Goal: Task Accomplishment & Management: Manage account settings

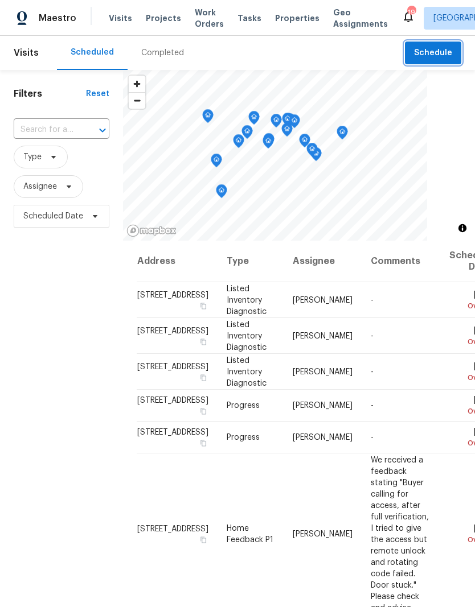
click at [428, 56] on span "Schedule" at bounding box center [433, 53] width 38 height 14
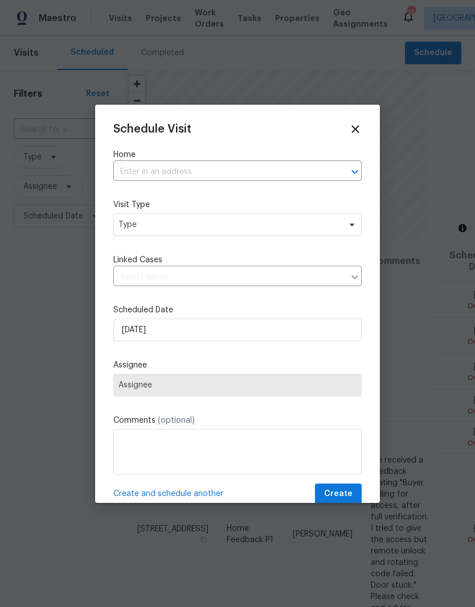
click at [205, 170] on input "text" at bounding box center [221, 172] width 216 height 18
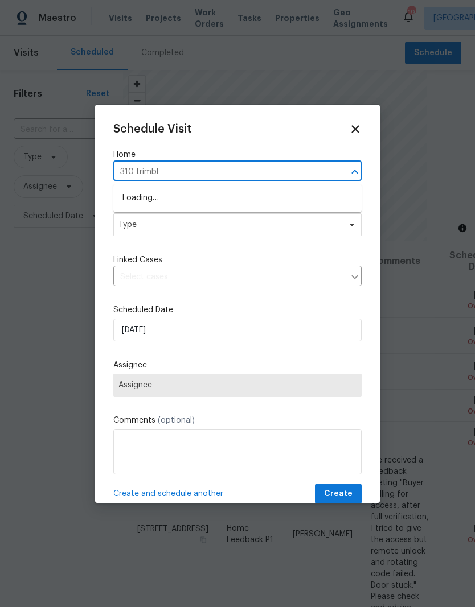
type input "310 trimble"
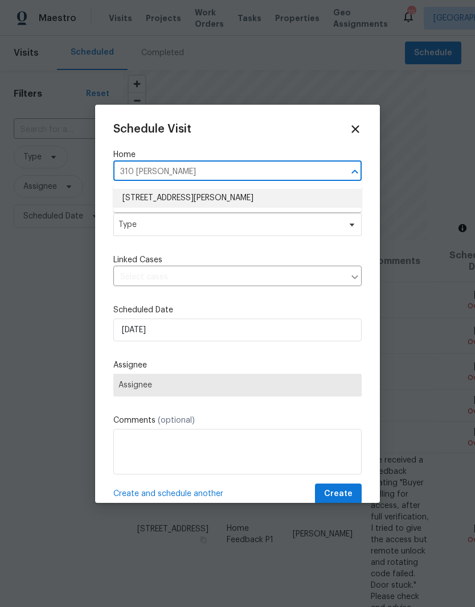
click at [224, 204] on li "[STREET_ADDRESS][PERSON_NAME]" at bounding box center [237, 198] width 248 height 19
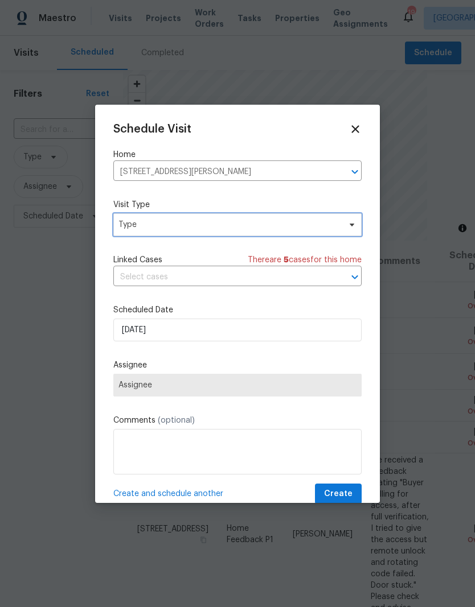
click at [211, 229] on span "Type" at bounding box center [228, 224] width 221 height 11
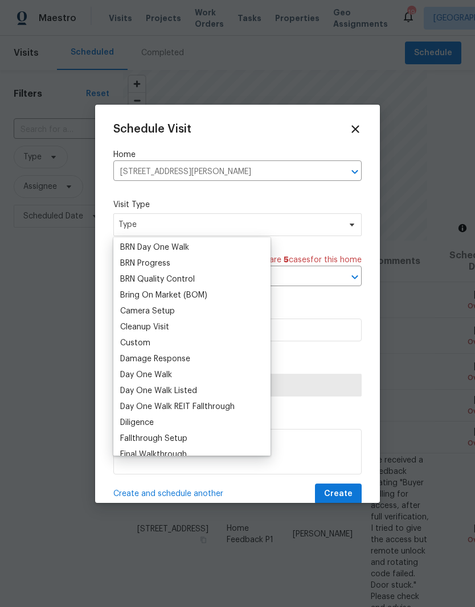
scroll to position [83, 0]
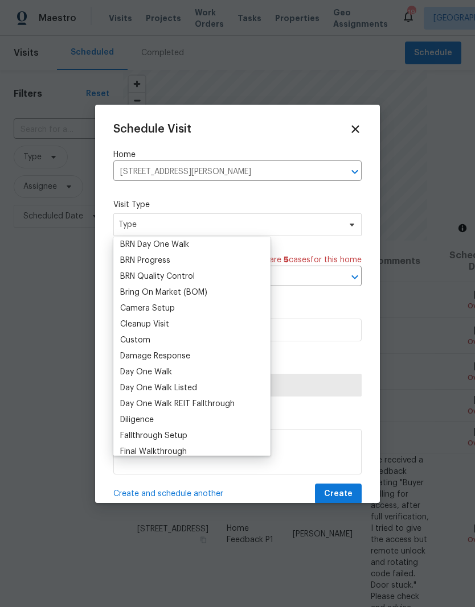
click at [148, 338] on div "Custom" at bounding box center [135, 340] width 30 height 11
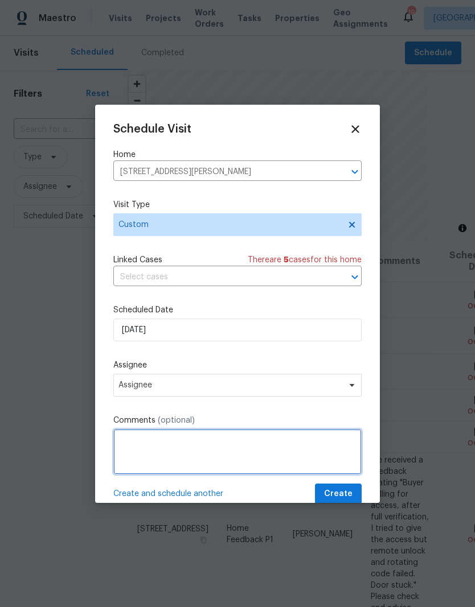
click at [195, 456] on textarea at bounding box center [237, 452] width 248 height 46
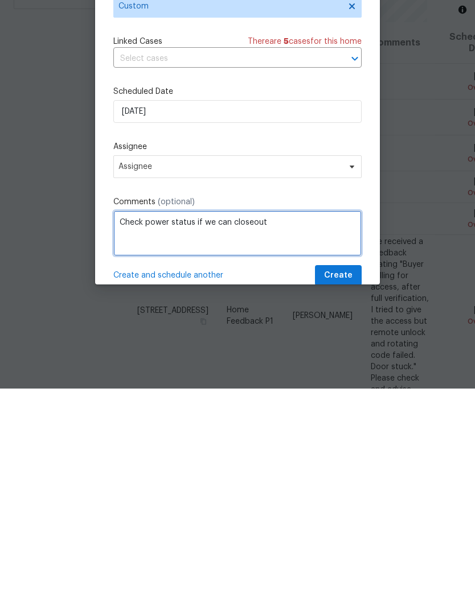
type textarea "Check power status if we can closeout"
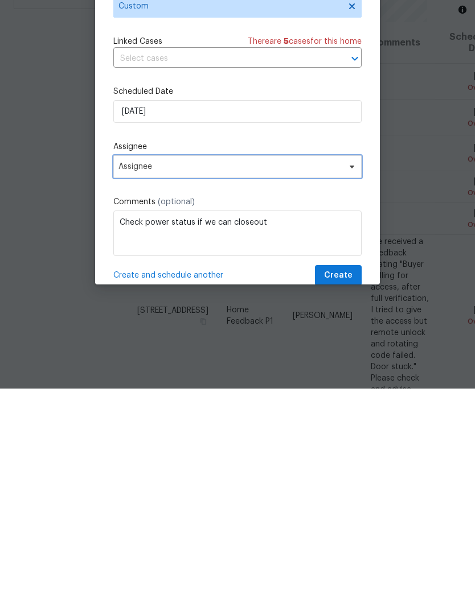
click at [189, 381] on span "Assignee" at bounding box center [229, 385] width 223 height 9
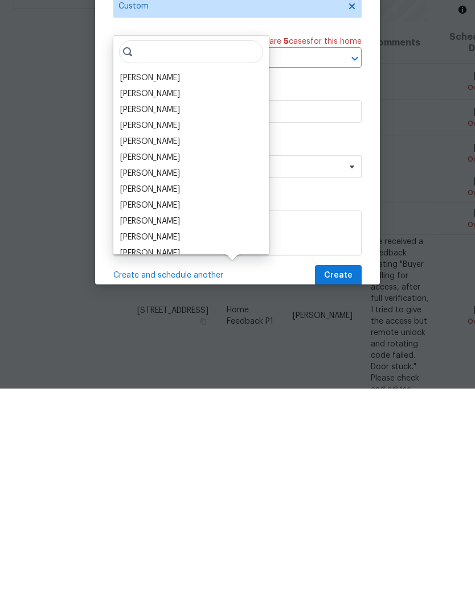
click at [202, 432] on div "Ryan Carder" at bounding box center [191, 440] width 149 height 16
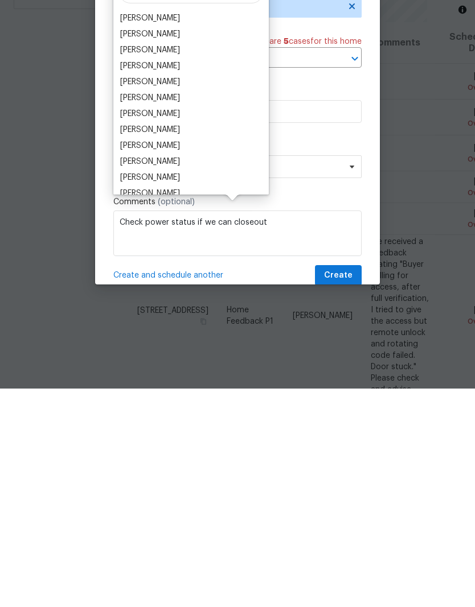
scroll to position [45, 0]
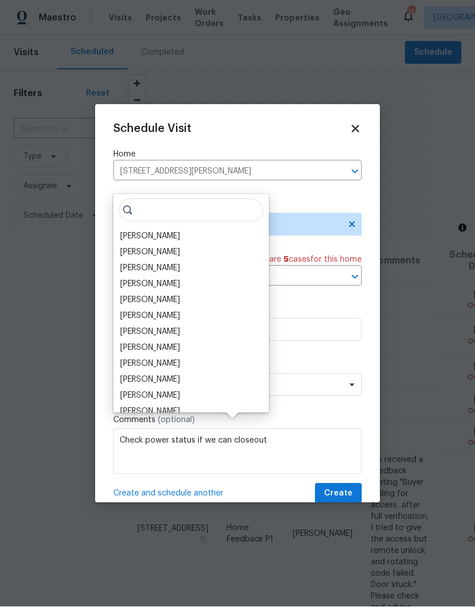
click at [158, 231] on div "[PERSON_NAME]" at bounding box center [150, 236] width 60 height 11
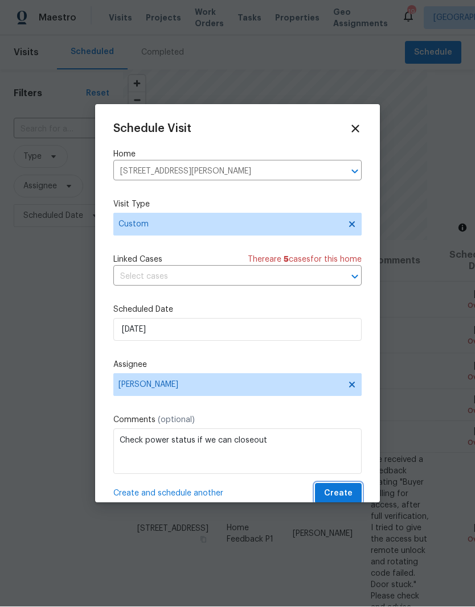
click at [347, 498] on span "Create" at bounding box center [338, 494] width 28 height 14
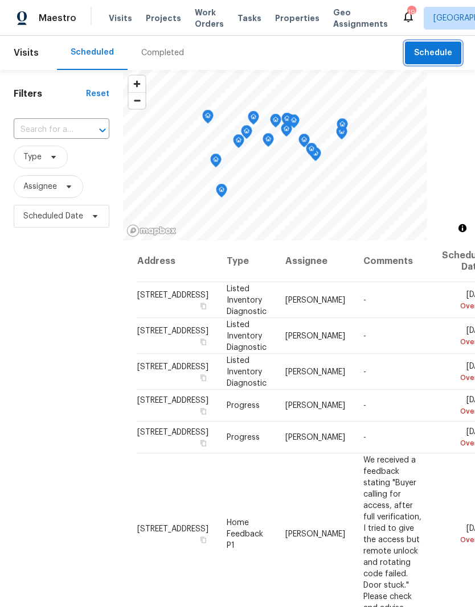
scroll to position [0, 0]
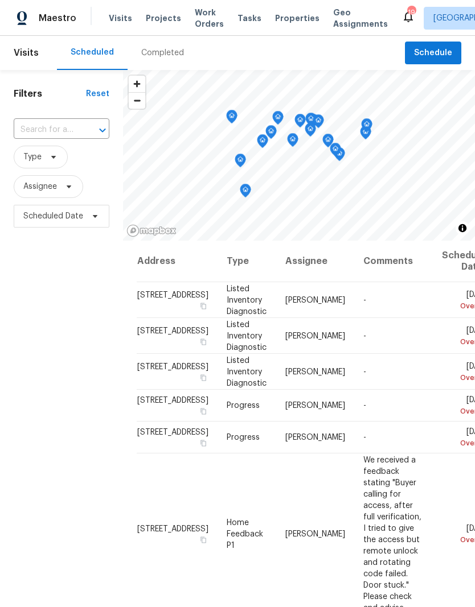
click at [54, 129] on input "text" at bounding box center [46, 130] width 64 height 18
type input "310 trimble"
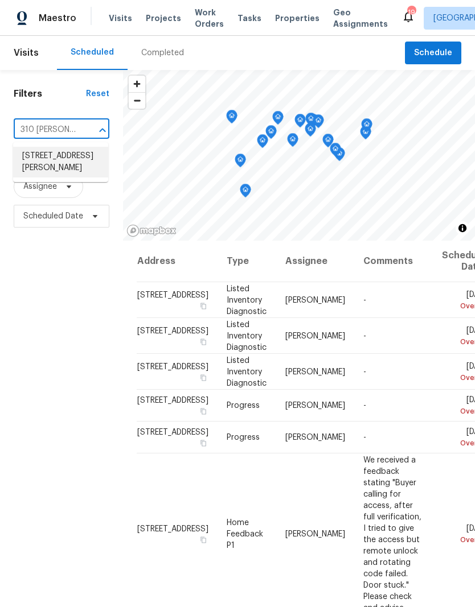
click at [64, 168] on li "310 Trimble Dr, Elon, NC 27244" at bounding box center [60, 162] width 95 height 31
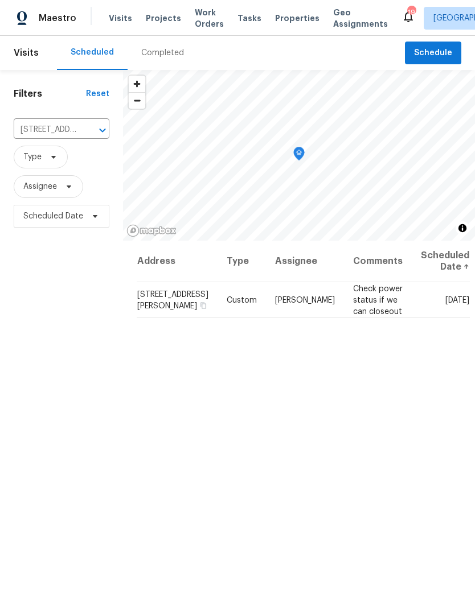
click at [279, 22] on span "Properties" at bounding box center [297, 18] width 44 height 11
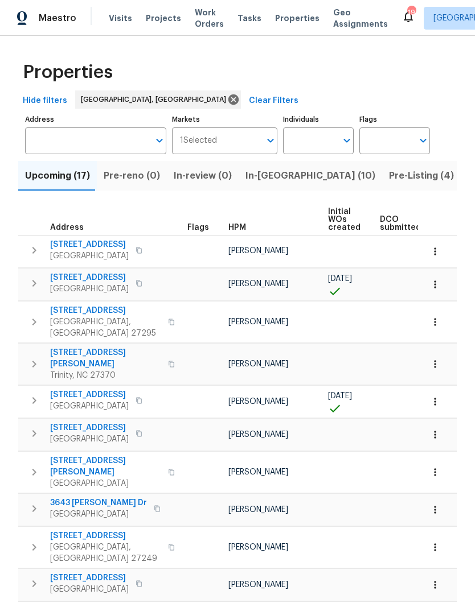
click at [389, 179] on span "Pre-Listing (4)" at bounding box center [421, 176] width 65 height 16
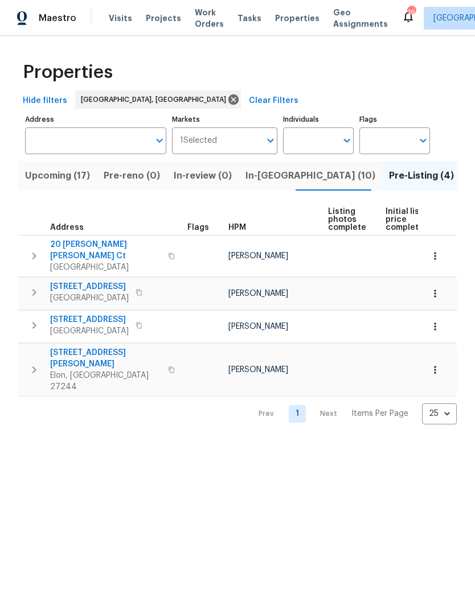
click at [92, 347] on span "310 Trimble Dr" at bounding box center [105, 358] width 111 height 23
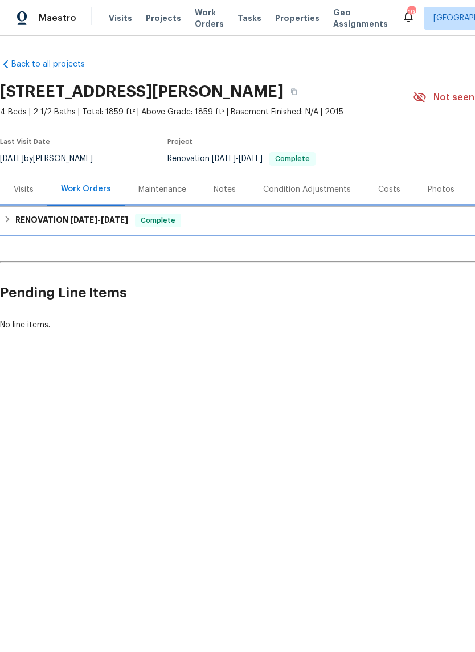
click at [107, 219] on span "[DATE]" at bounding box center [114, 220] width 27 height 8
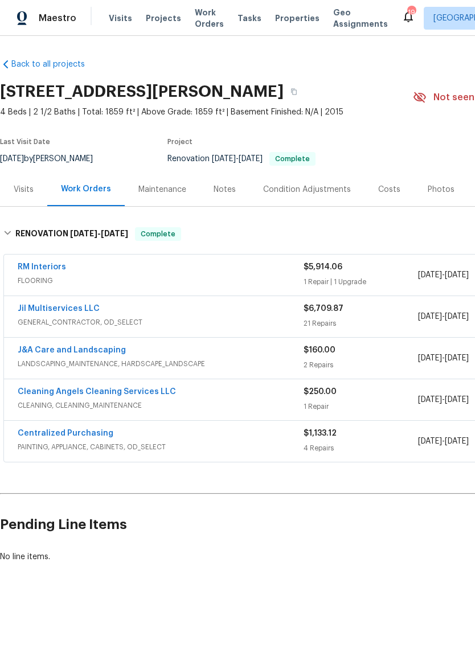
click at [131, 388] on link "Cleaning Angels Cleaning Services LLC" at bounding box center [97, 392] width 158 height 8
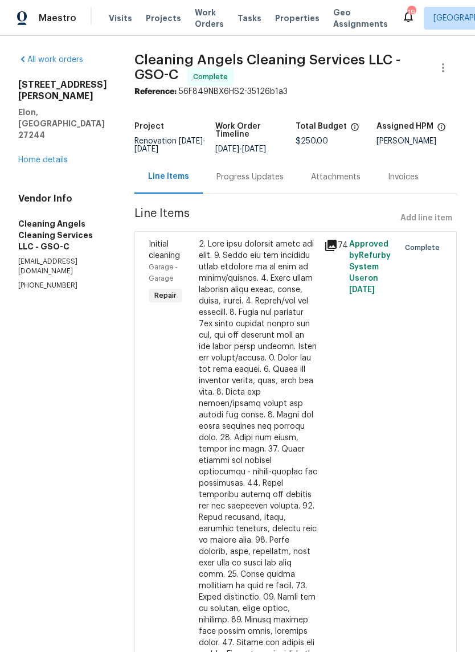
click at [61, 156] on link "Home details" at bounding box center [43, 160] width 50 height 8
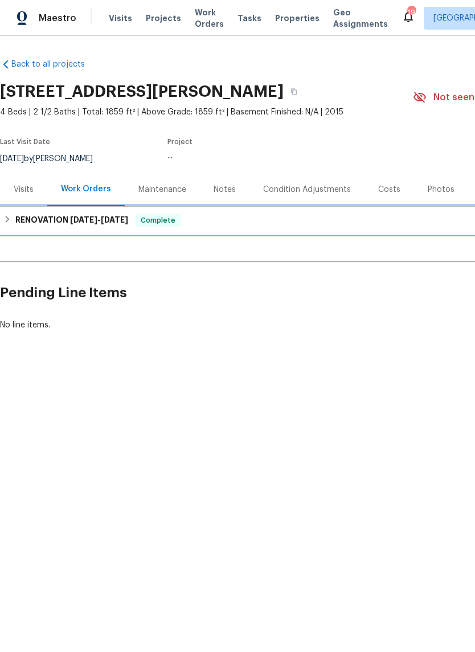
click at [76, 225] on h6 "RENOVATION 8/21/25 - 8/29/25" at bounding box center [71, 220] width 113 height 14
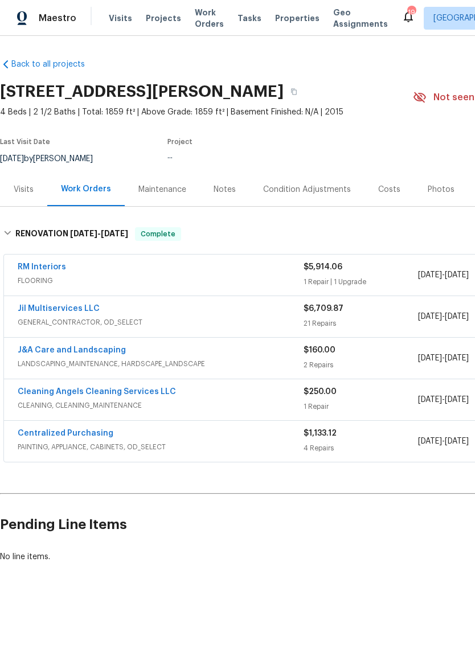
click at [61, 311] on link "Jil Multiservices LLC" at bounding box center [59, 309] width 82 height 8
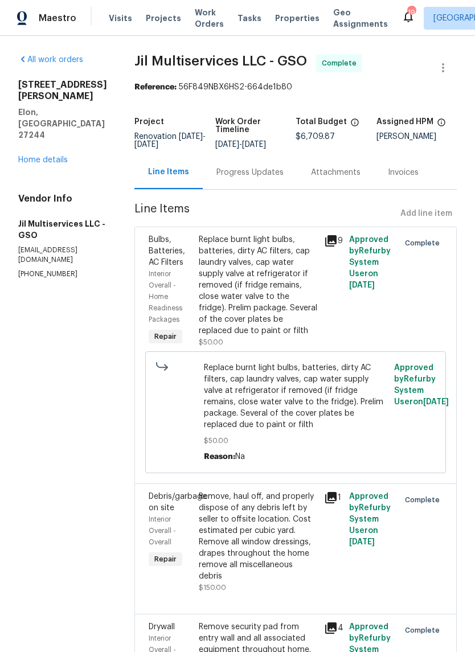
click at [290, 20] on span "Properties" at bounding box center [297, 18] width 44 height 11
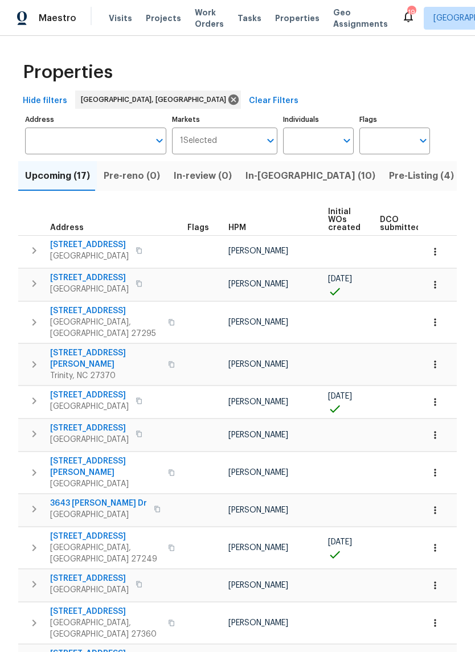
click at [276, 180] on span "In-reno (10)" at bounding box center [310, 176] width 130 height 16
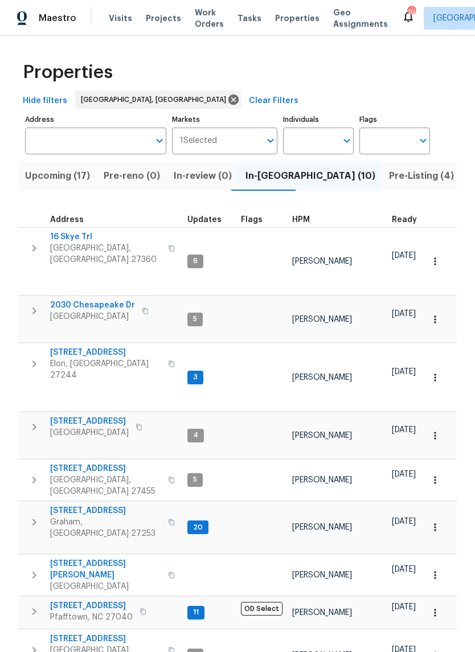
click at [92, 347] on span "400 Brickwalk Ct" at bounding box center [105, 352] width 111 height 11
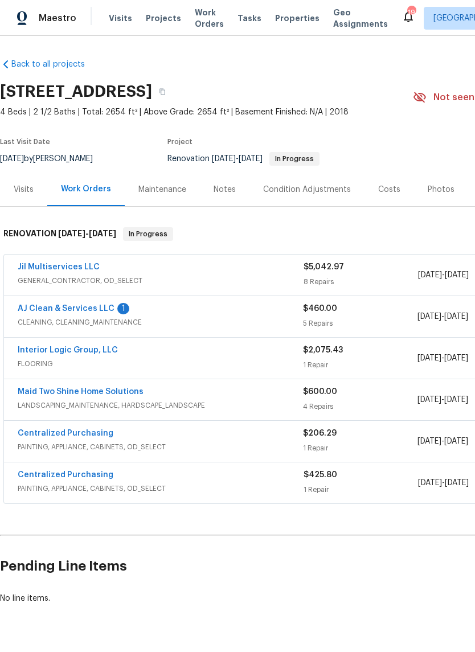
click at [75, 312] on link "AJ Clean & Services LLC" at bounding box center [66, 309] width 97 height 8
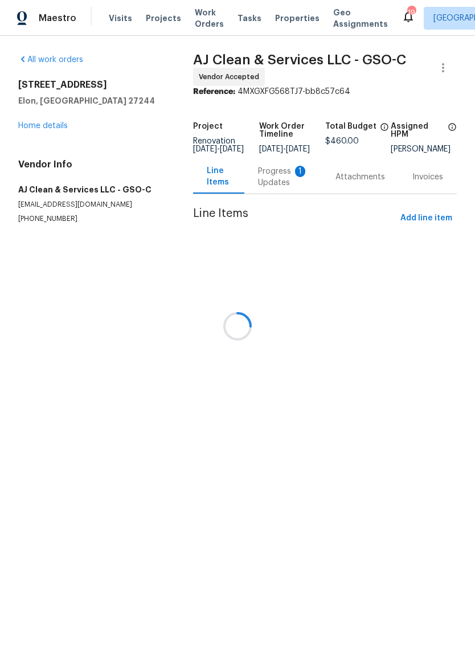
click at [291, 186] on div "Progress Updates 1" at bounding box center [283, 177] width 50 height 23
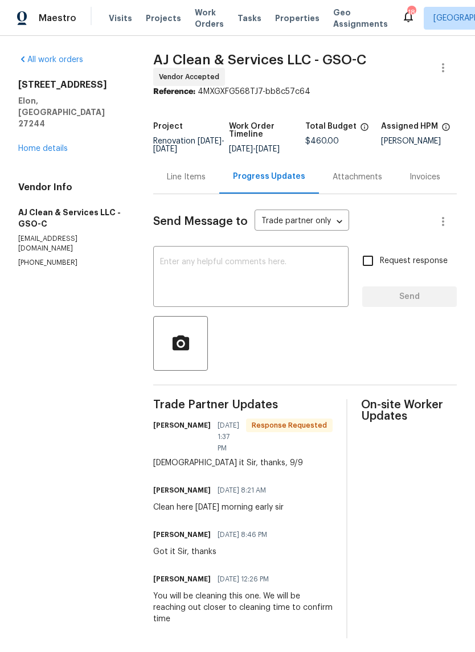
scroll to position [1, 0]
click at [60, 145] on link "Home details" at bounding box center [43, 149] width 50 height 8
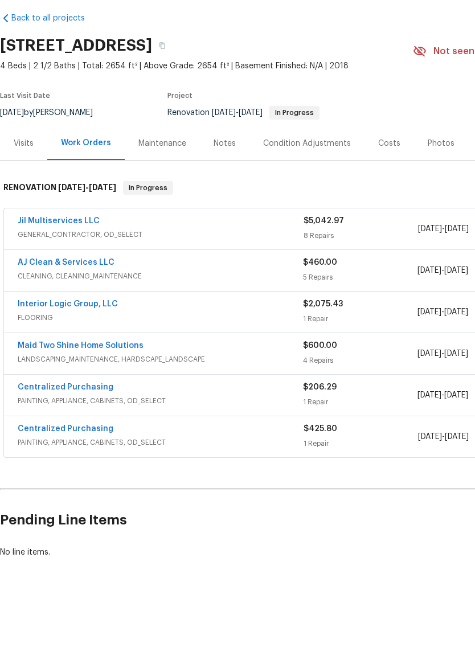
scroll to position [28, 0]
click at [117, 387] on link "Maid Two Shine Home Solutions" at bounding box center [81, 391] width 126 height 8
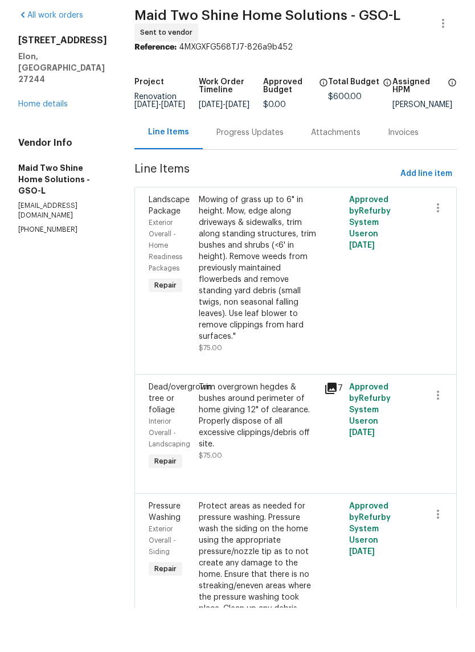
click at [276, 171] on div "Progress Updates" at bounding box center [249, 176] width 67 height 11
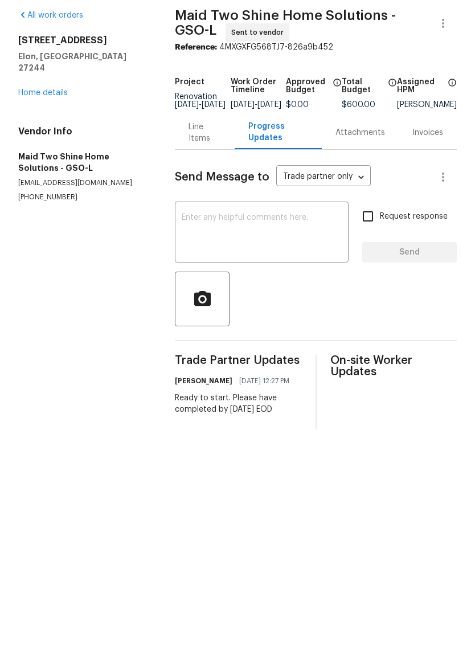
click at [241, 258] on textarea at bounding box center [262, 278] width 160 height 40
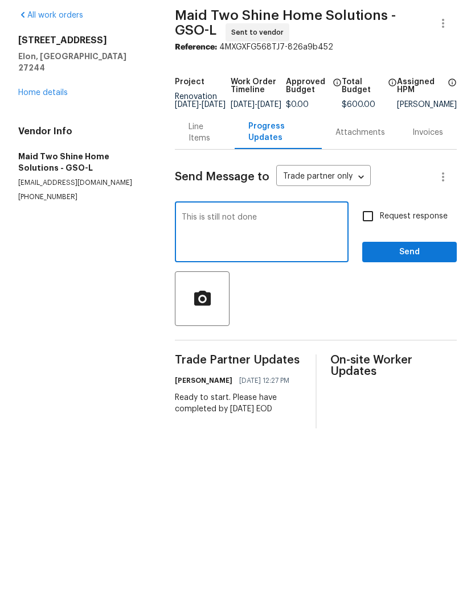
type textarea "This is still not done"
click at [414, 286] on button "Send" at bounding box center [409, 296] width 94 height 21
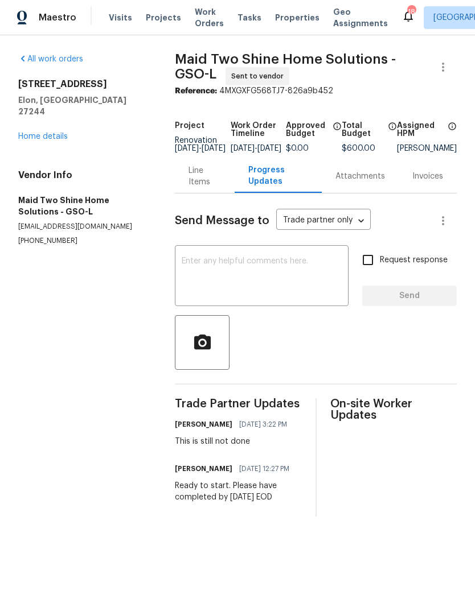
click at [256, 290] on textarea at bounding box center [262, 278] width 160 height 40
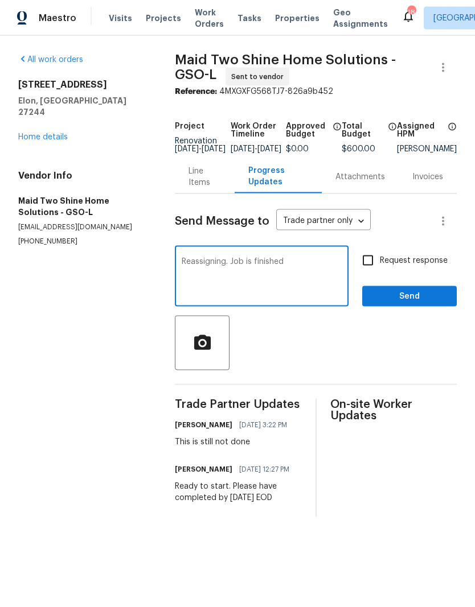
type textarea "Reassigning. Job is finished"
click at [370, 262] on input "Request response" at bounding box center [368, 261] width 24 height 24
checkbox input "true"
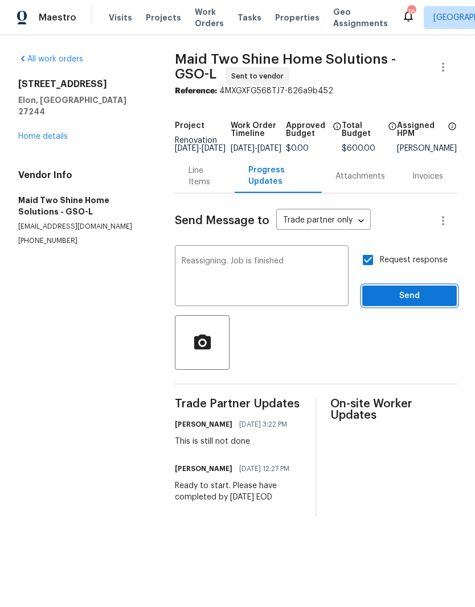
click at [388, 299] on span "Send" at bounding box center [409, 297] width 76 height 14
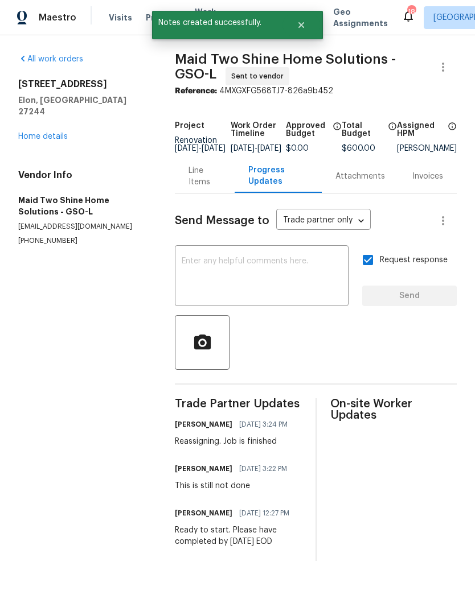
click at [49, 133] on link "Home details" at bounding box center [43, 137] width 50 height 8
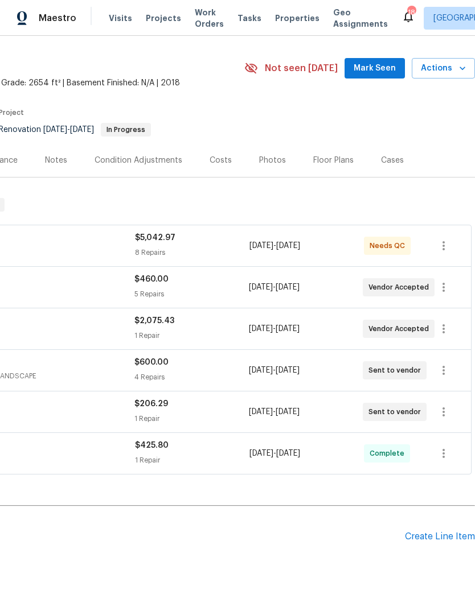
scroll to position [28, 168]
click at [443, 364] on icon "button" at bounding box center [444, 371] width 14 height 14
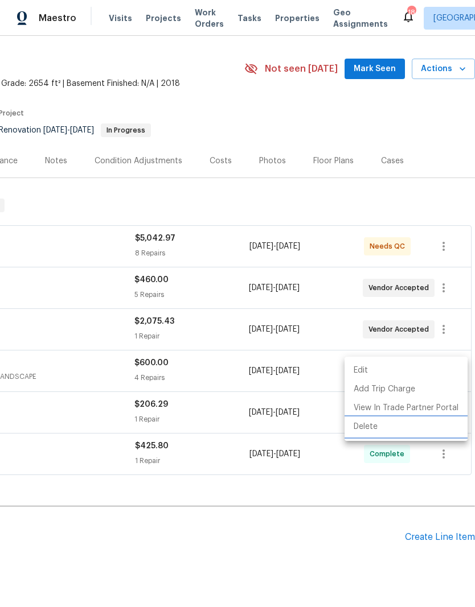
click at [394, 429] on li "Delete" at bounding box center [405, 427] width 123 height 19
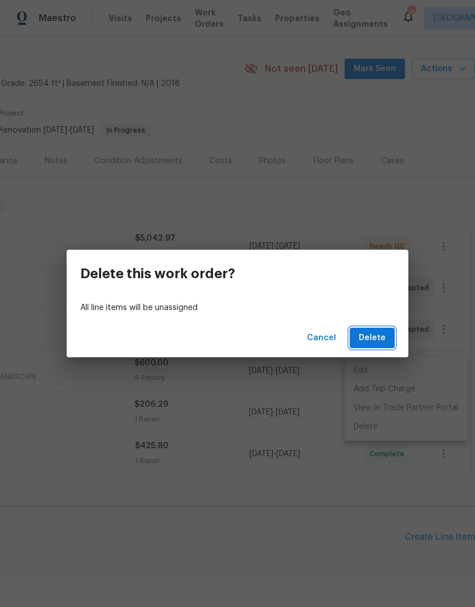
click at [378, 339] on span "Delete" at bounding box center [372, 338] width 27 height 14
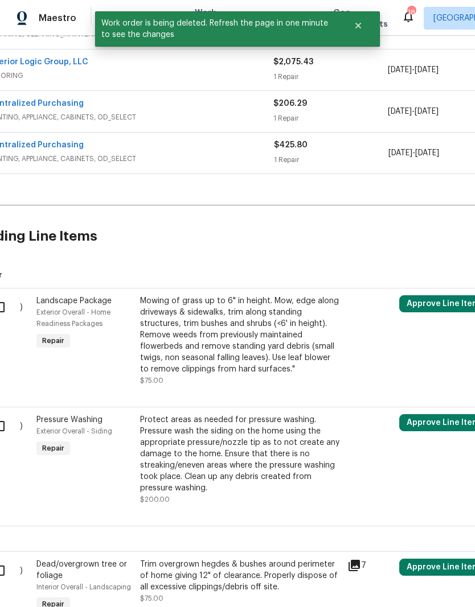
scroll to position [332, 5]
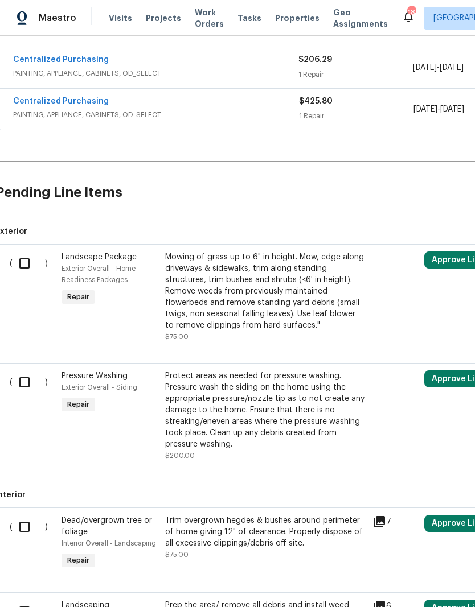
click at [25, 262] on input "checkbox" at bounding box center [29, 264] width 32 height 24
checkbox input "true"
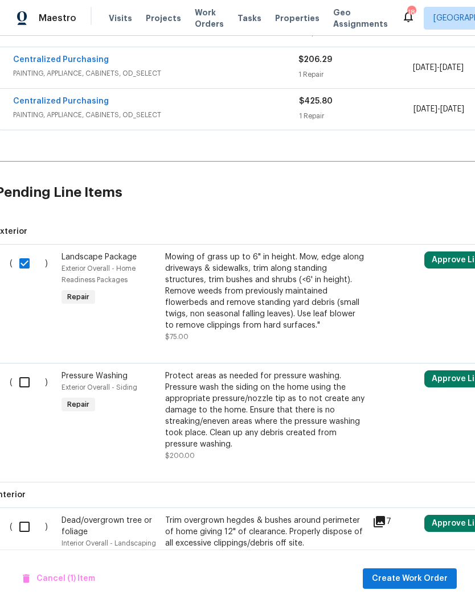
click at [25, 388] on input "checkbox" at bounding box center [29, 383] width 32 height 24
checkbox input "true"
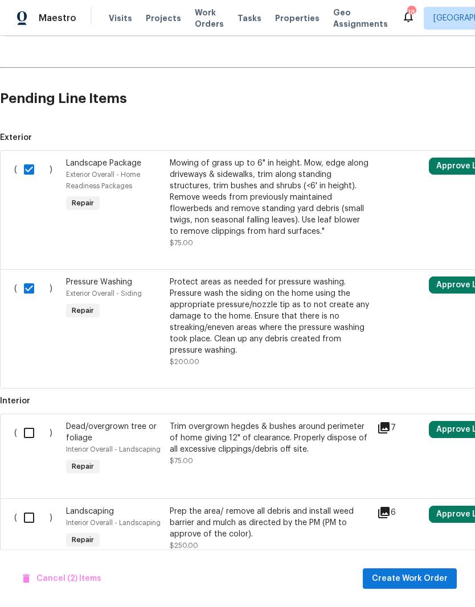
scroll to position [425, 0]
click at [36, 434] on input "checkbox" at bounding box center [33, 434] width 32 height 24
checkbox input "true"
click at [32, 519] on input "checkbox" at bounding box center [33, 519] width 32 height 24
checkbox input "true"
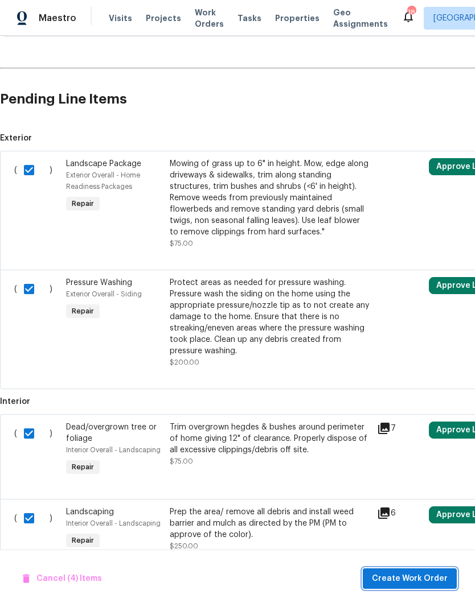
click at [417, 575] on span "Create Work Order" at bounding box center [410, 579] width 76 height 14
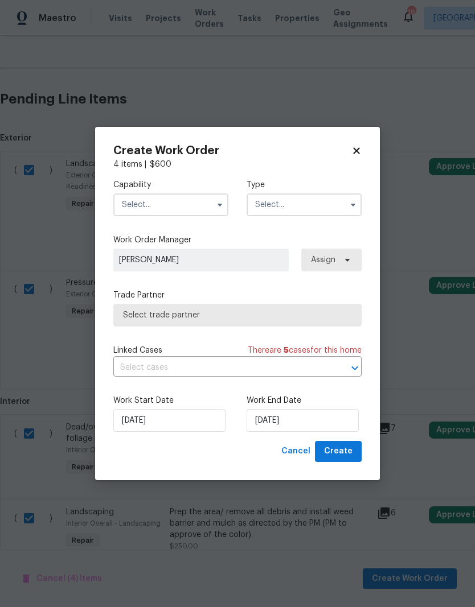
click at [200, 204] on input "text" at bounding box center [170, 205] width 115 height 23
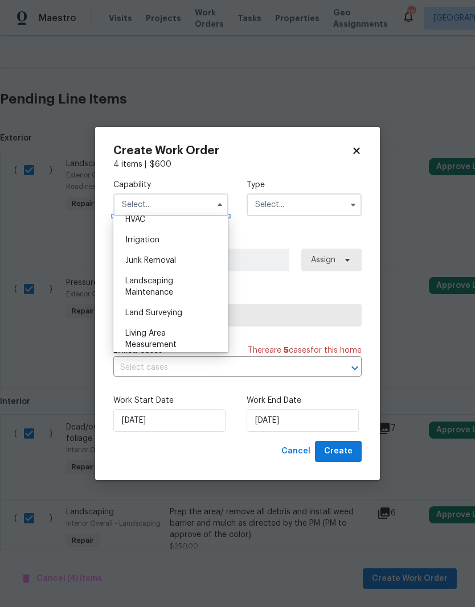
scroll to position [711, 0]
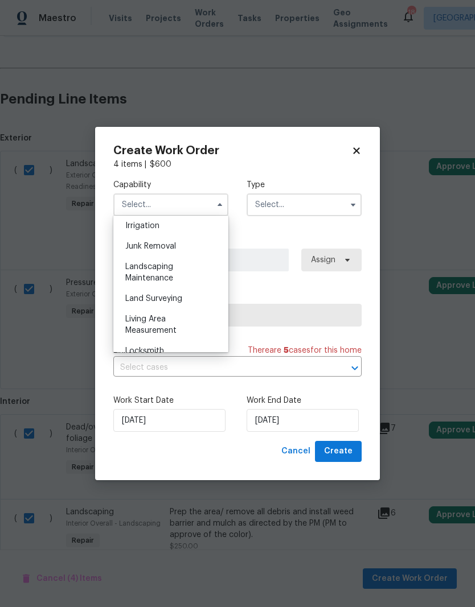
click at [153, 269] on span "Landscaping Maintenance" at bounding box center [149, 272] width 48 height 19
type input "Landscaping Maintenance"
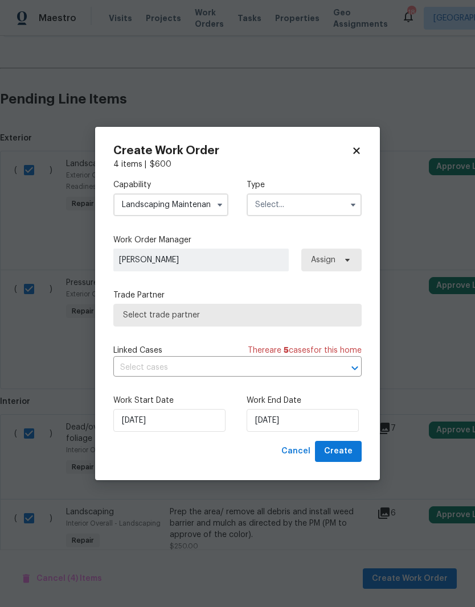
click at [314, 203] on input "text" at bounding box center [303, 205] width 115 height 23
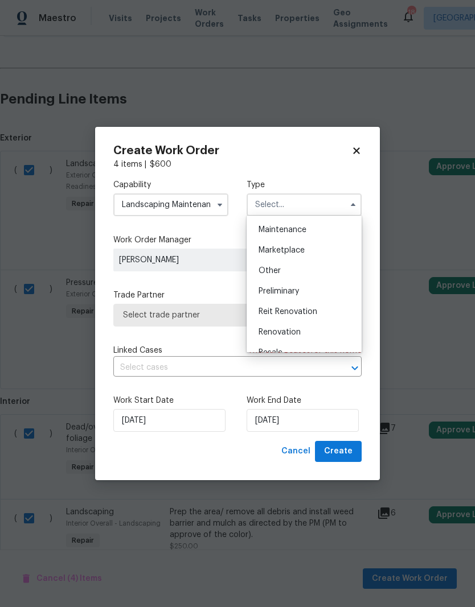
scroll to position [184, 0]
click at [297, 328] on span "Renovation" at bounding box center [279, 332] width 42 height 8
type input "Renovation"
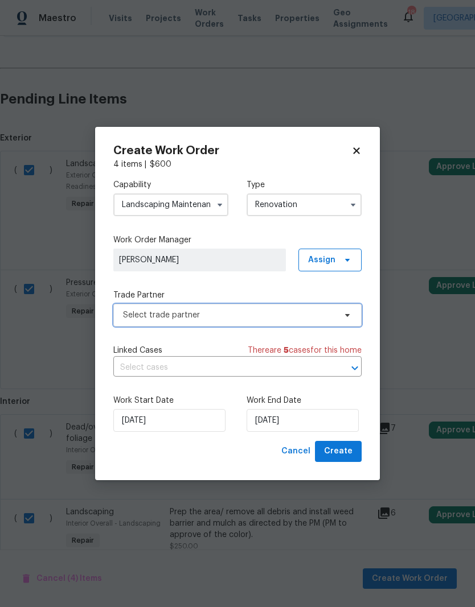
click at [297, 316] on span "Select trade partner" at bounding box center [229, 315] width 212 height 11
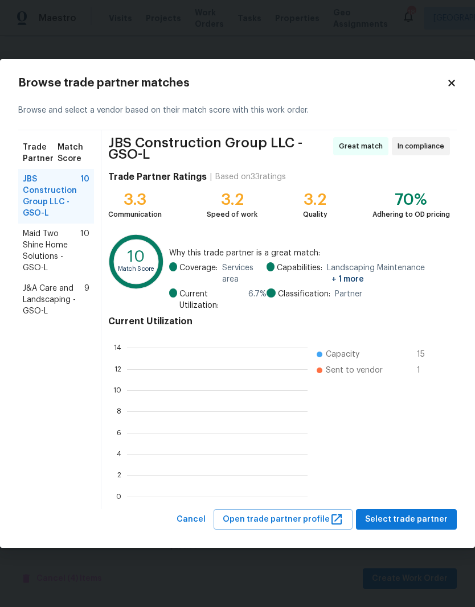
scroll to position [159, 180]
click at [49, 306] on span "J&A Care and Landscaping - GSO-L" at bounding box center [53, 300] width 61 height 34
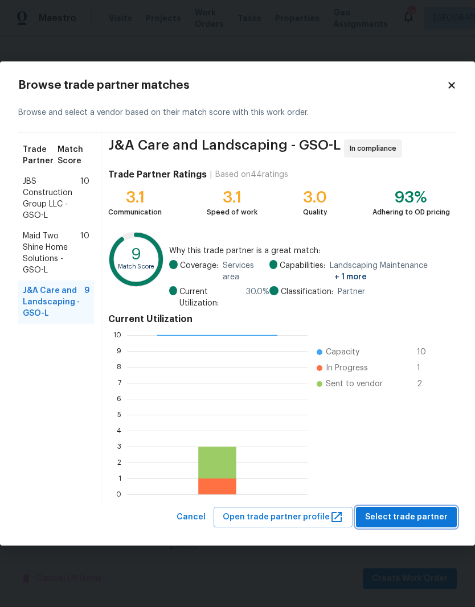
click at [408, 516] on span "Select trade partner" at bounding box center [406, 518] width 83 height 14
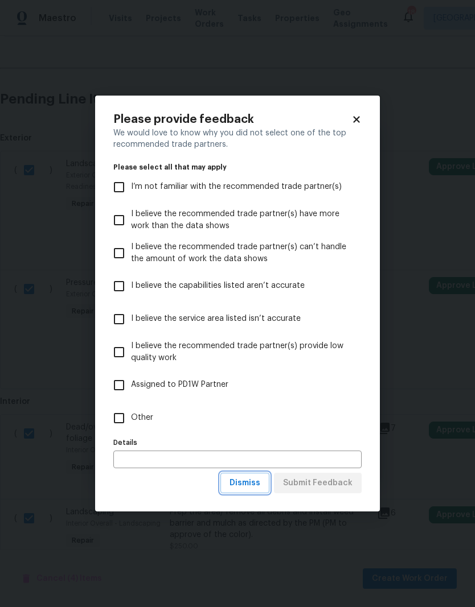
click at [257, 483] on span "Dismiss" at bounding box center [244, 483] width 31 height 14
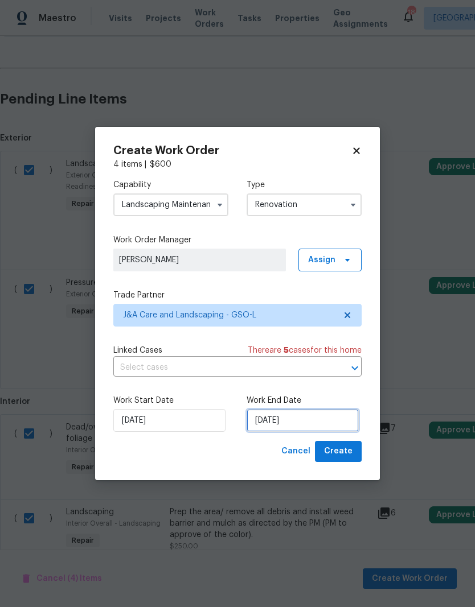
click at [288, 421] on input "9/8/2025" at bounding box center [302, 420] width 112 height 23
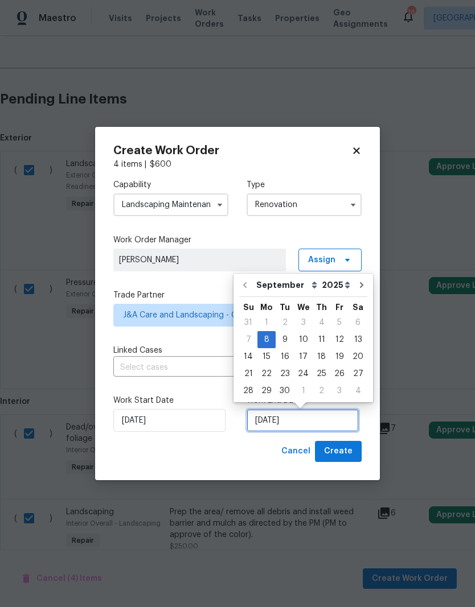
scroll to position [9, 0]
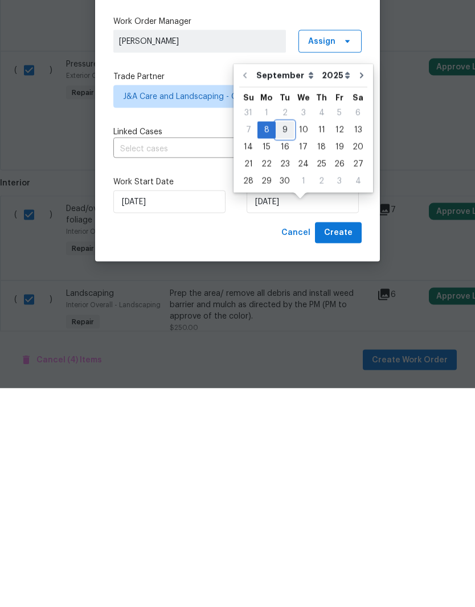
click at [290, 341] on div "9" at bounding box center [285, 349] width 18 height 16
type input "9/9/2025"
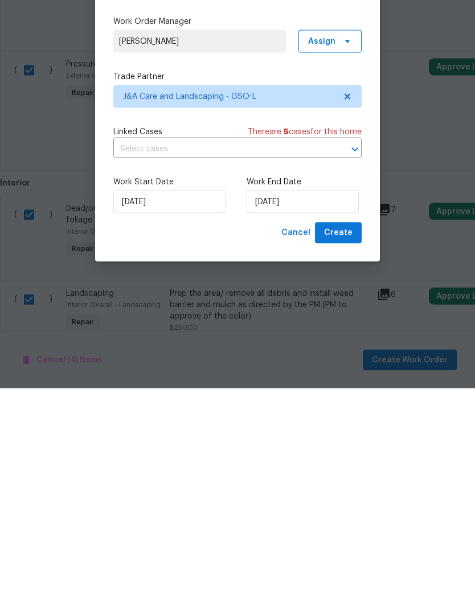
scroll to position [45, 0]
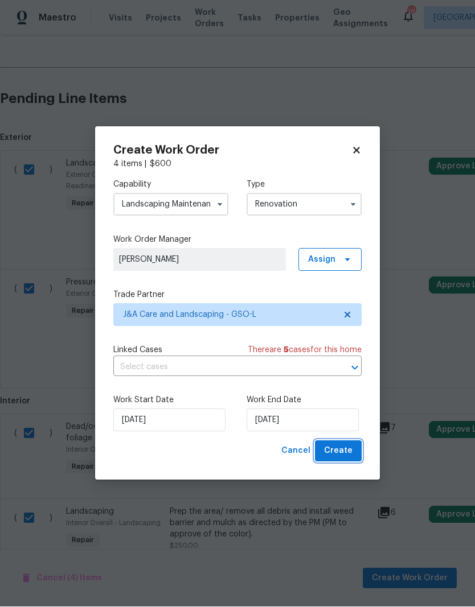
click at [350, 453] on span "Create" at bounding box center [338, 452] width 28 height 14
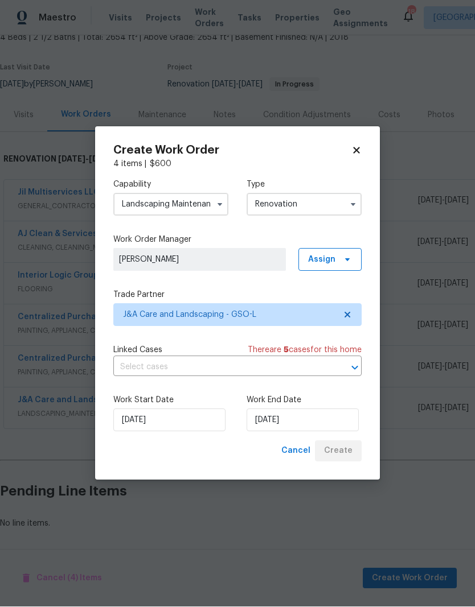
scroll to position [28, 0]
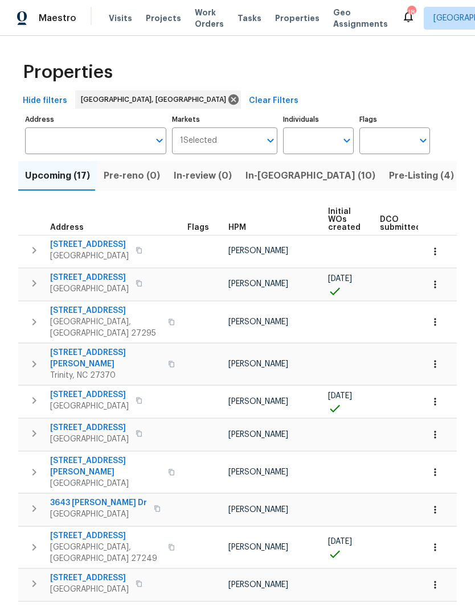
click at [271, 177] on span "In-[GEOGRAPHIC_DATA] (10)" at bounding box center [310, 176] width 130 height 16
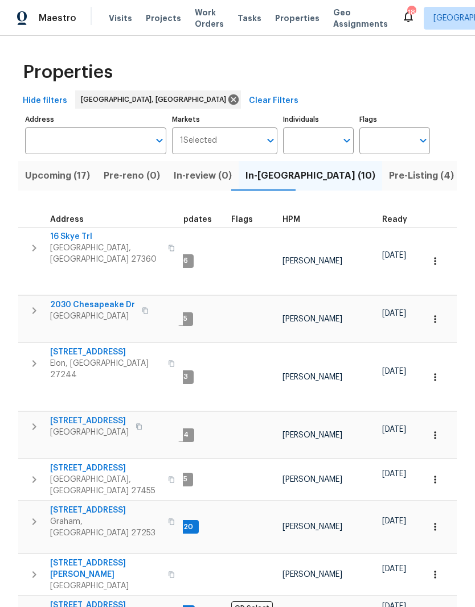
scroll to position [9, 10]
click at [73, 347] on span "[STREET_ADDRESS]" at bounding box center [105, 352] width 111 height 11
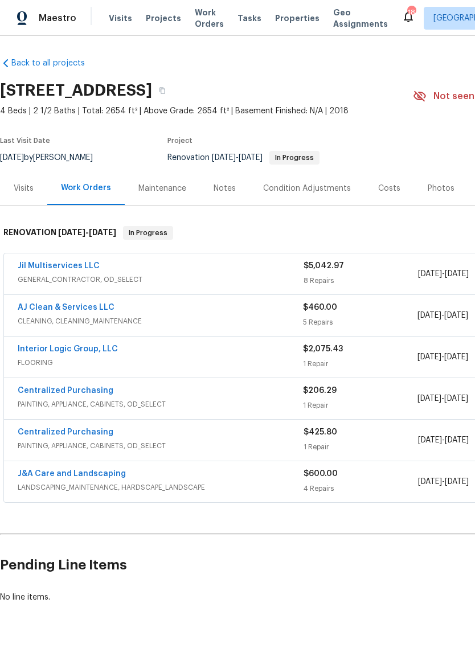
scroll to position [1, 0]
click at [21, 189] on div "Visits" at bounding box center [24, 188] width 20 height 11
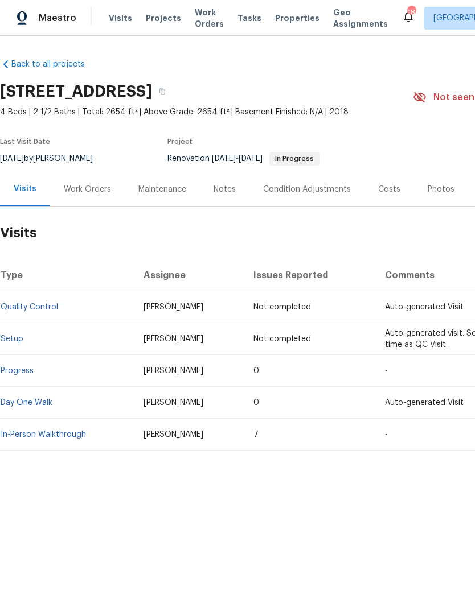
click at [116, 16] on span "Visits" at bounding box center [120, 18] width 23 height 11
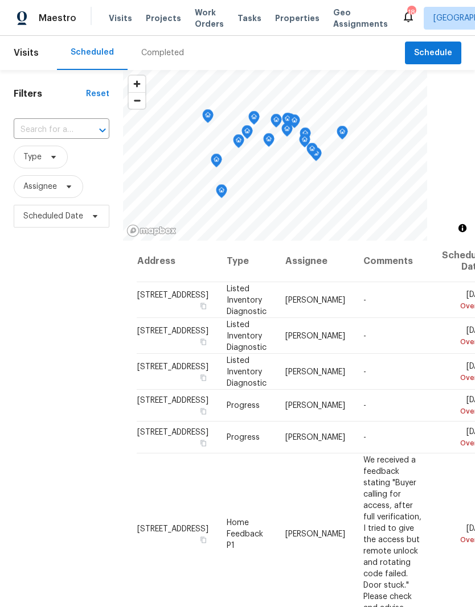
click at [54, 138] on input "text" at bounding box center [46, 130] width 64 height 18
type input "brick"
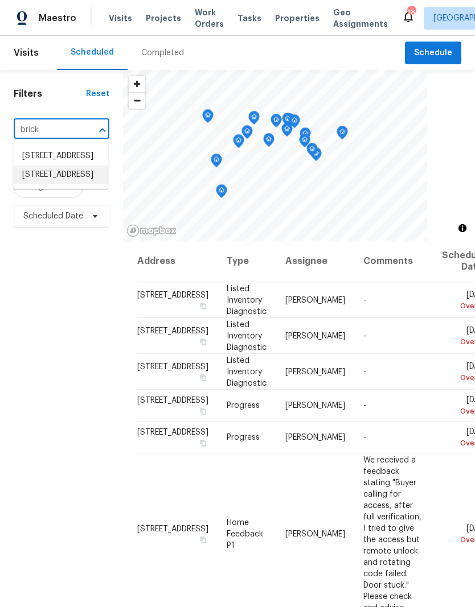
click at [65, 184] on li "[STREET_ADDRESS]" at bounding box center [60, 175] width 95 height 19
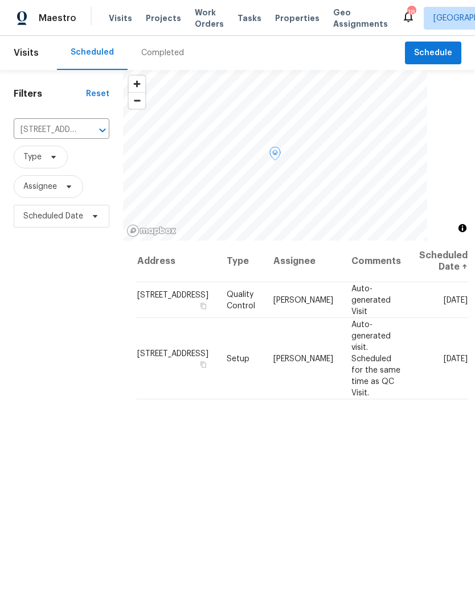
click at [0, 0] on icon at bounding box center [0, 0] width 0 height 0
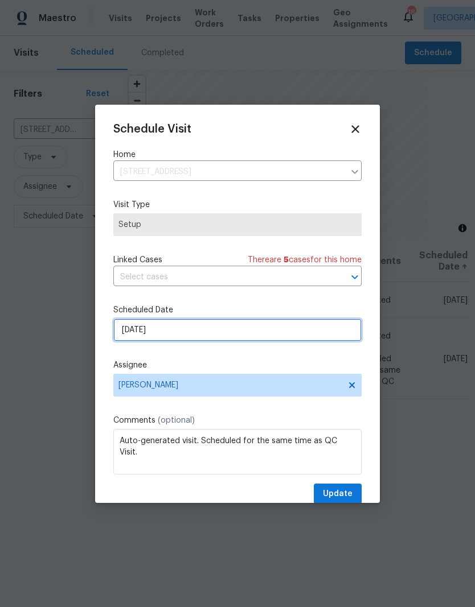
click at [150, 330] on input "[DATE]" at bounding box center [237, 330] width 248 height 23
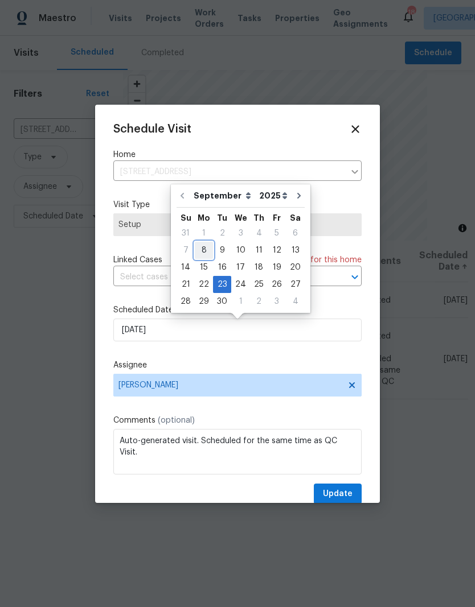
click at [203, 246] on div "8" at bounding box center [204, 250] width 18 height 16
type input "[DATE]"
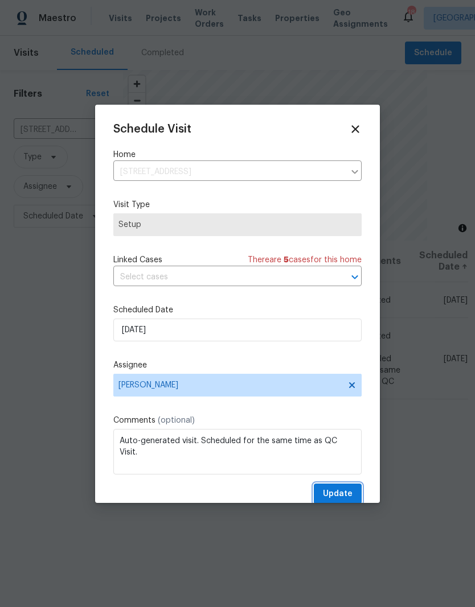
click at [347, 490] on span "Update" at bounding box center [338, 494] width 30 height 14
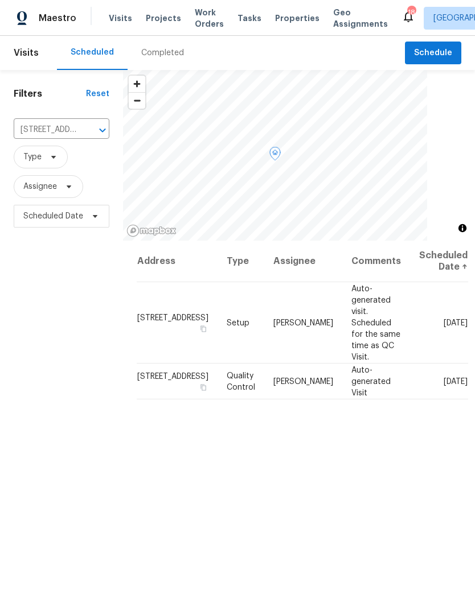
click at [0, 0] on icon at bounding box center [0, 0] width 0 height 0
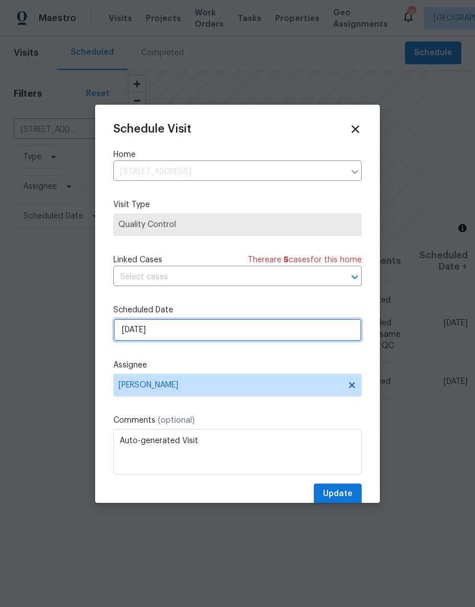
click at [162, 331] on input "9/23/2025" at bounding box center [237, 330] width 248 height 23
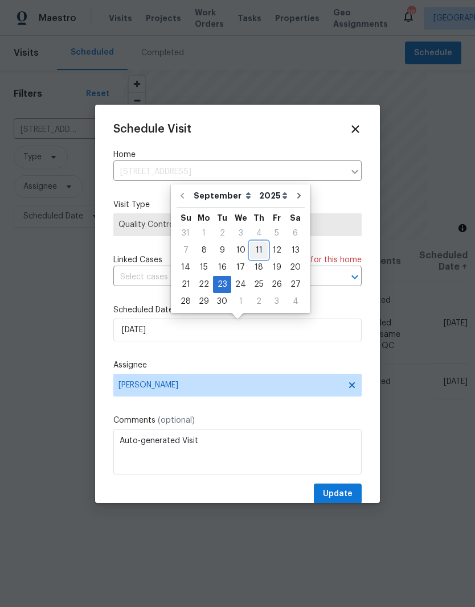
click at [260, 247] on div "11" at bounding box center [259, 250] width 18 height 16
type input "9/11/2025"
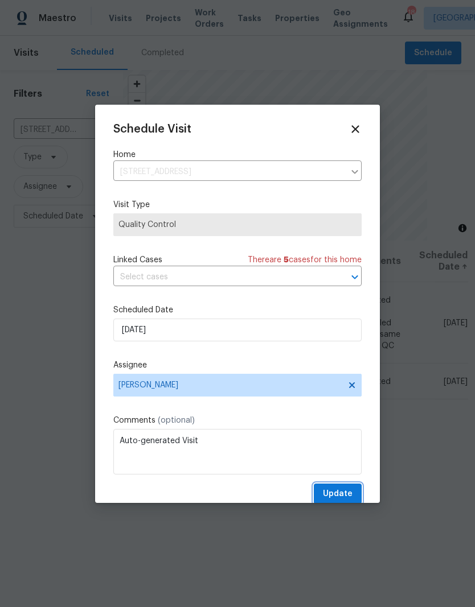
click at [348, 494] on span "Update" at bounding box center [338, 494] width 30 height 14
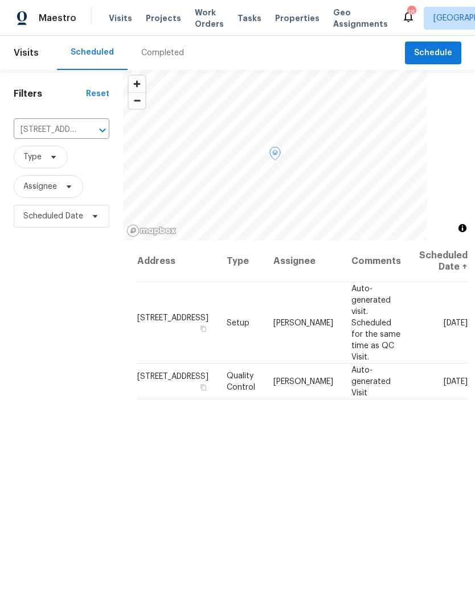
click at [0, 0] on icon at bounding box center [0, 0] width 0 height 0
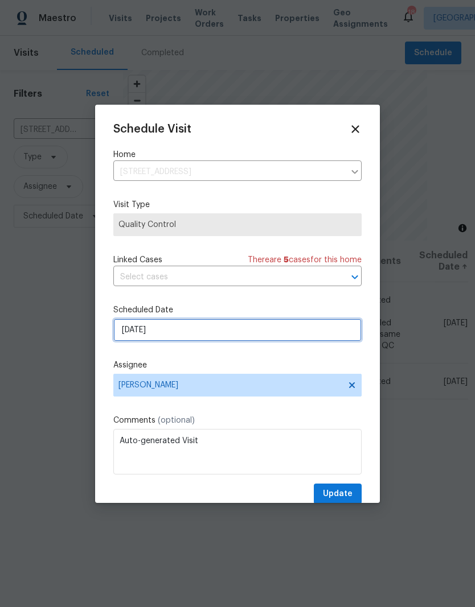
click at [147, 332] on input "9/11/2025" at bounding box center [237, 330] width 248 height 23
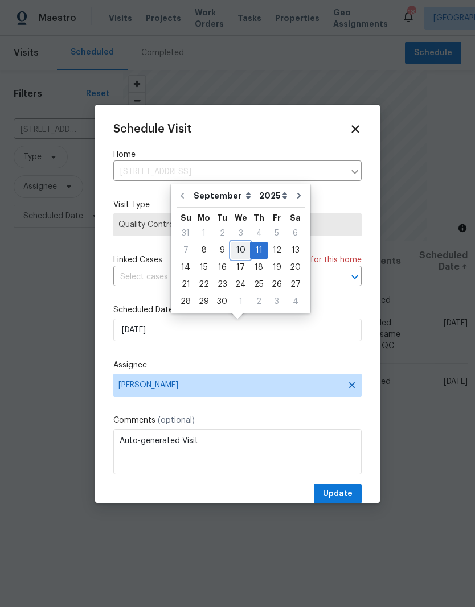
click at [239, 249] on div "10" at bounding box center [240, 250] width 19 height 16
type input "9/10/2025"
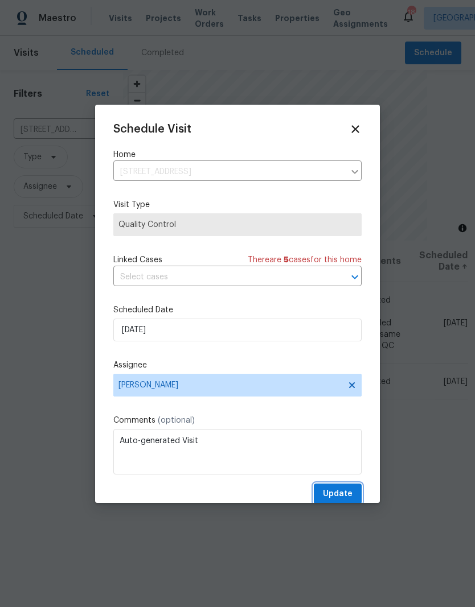
click at [346, 487] on button "Update" at bounding box center [338, 494] width 48 height 21
